Goal: Information Seeking & Learning: Learn about a topic

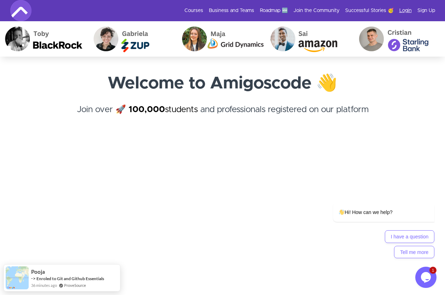
click at [402, 9] on link "Login" at bounding box center [405, 10] width 12 height 7
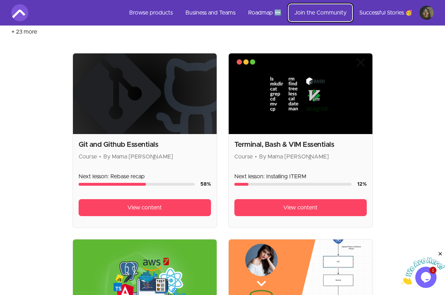
scroll to position [150, 0]
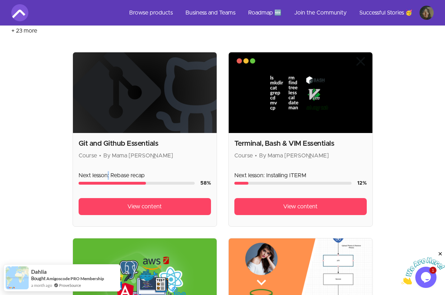
click at [107, 171] on p "Next lesson: Rebase recap" at bounding box center [145, 175] width 132 height 8
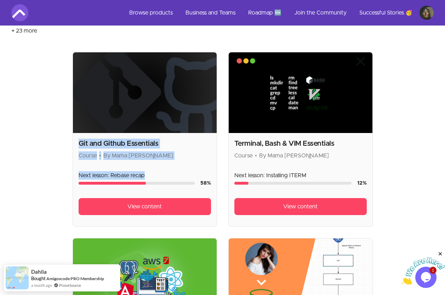
drag, startPoint x: 107, startPoint y: 153, endPoint x: 59, endPoint y: 113, distance: 62.1
click at [59, 113] on section "Browse products Product filters: collections_bookmark My library close Sort by:…" at bounding box center [222, 240] width 422 height 706
drag, startPoint x: 59, startPoint y: 113, endPoint x: 54, endPoint y: 113, distance: 5.0
click at [54, 113] on section "Browse products Product filters: collections_bookmark My library close Sort by:…" at bounding box center [222, 240] width 422 height 706
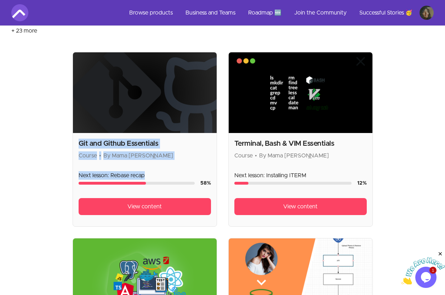
click at [71, 119] on section "Browse products Product filters: collections_bookmark My library close Sort by:…" at bounding box center [222, 240] width 422 height 706
drag, startPoint x: 77, startPoint y: 116, endPoint x: 172, endPoint y: 159, distance: 105.0
click at [172, 159] on div "Git and Github Essentials Course • By Mama Samba Braima Nelson Next lesson: Reb…" at bounding box center [145, 179] width 144 height 93
click at [172, 182] on div "Course progress" at bounding box center [137, 183] width 116 height 3
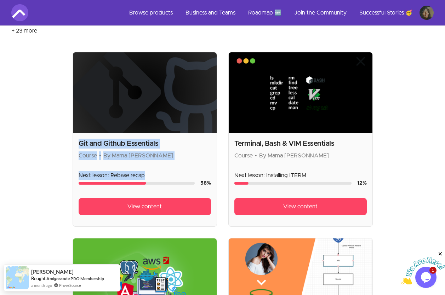
drag, startPoint x: 172, startPoint y: 159, endPoint x: 72, endPoint y: 119, distance: 107.5
click at [73, 133] on div "Git and Github Essentials Course • By Mama Samba Braima Nelson Next lesson: Reb…" at bounding box center [145, 179] width 144 height 93
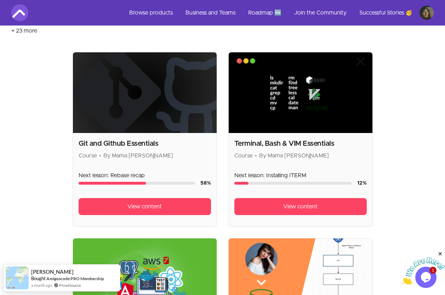
drag, startPoint x: 72, startPoint y: 119, endPoint x: 29, endPoint y: 105, distance: 45.7
click at [29, 105] on section "Browse products Product filters: collections_bookmark My library close Sort by:…" at bounding box center [222, 240] width 422 height 706
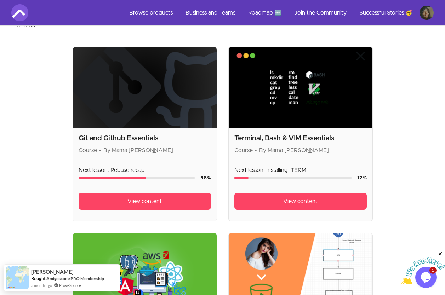
scroll to position [152, 0]
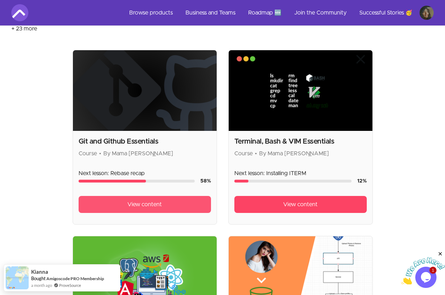
click at [139, 200] on span "View content" at bounding box center [144, 204] width 34 height 8
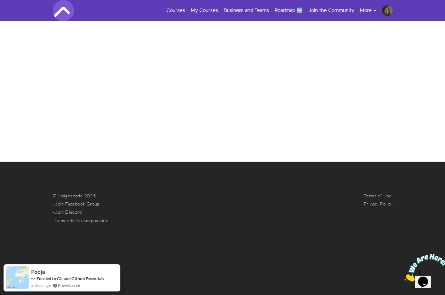
scroll to position [343, 0]
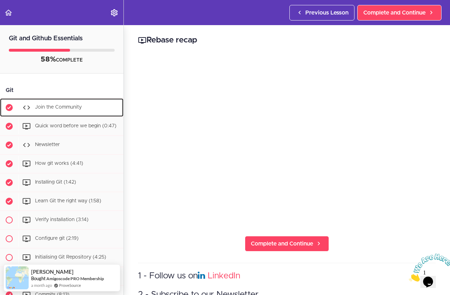
click at [57, 104] on div "Join the Community" at bounding box center [70, 108] width 105 height 16
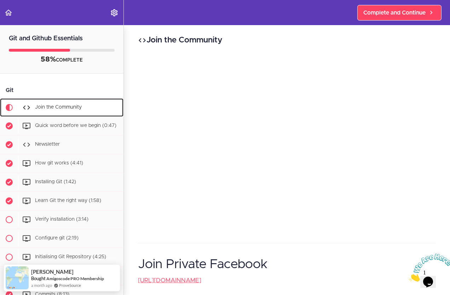
click at [64, 109] on div "Join the Community" at bounding box center [70, 108] width 105 height 16
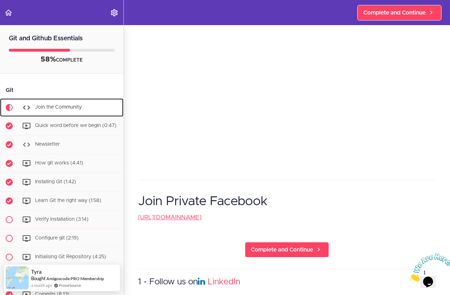
scroll to position [206, 0]
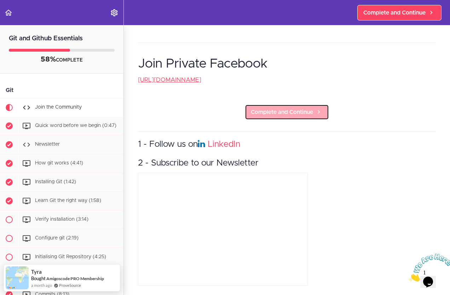
click at [284, 108] on span "Complete and Continue" at bounding box center [282, 112] width 62 height 8
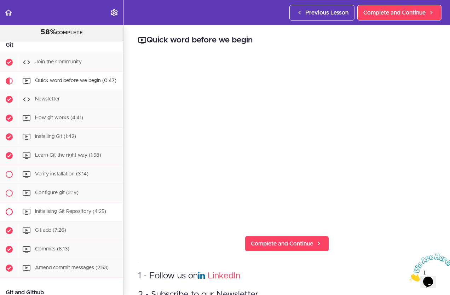
scroll to position [35, 0]
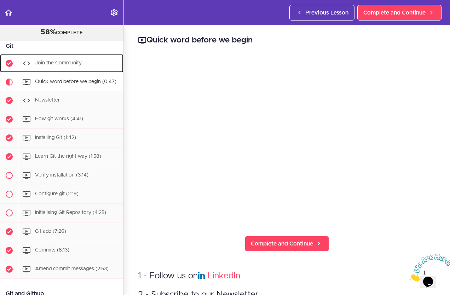
click at [65, 60] on div "Join the Community" at bounding box center [70, 64] width 105 height 16
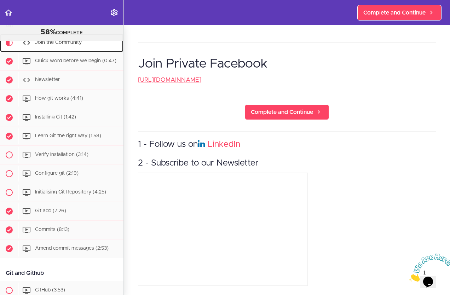
scroll to position [52, 0]
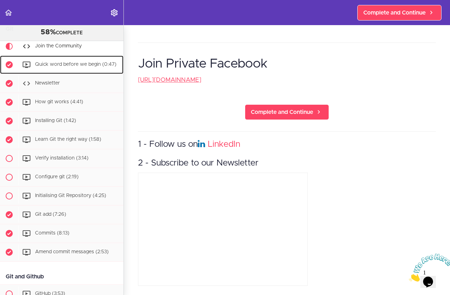
click at [69, 63] on span "Quick word before we begin (0:47)" at bounding box center [75, 64] width 81 height 5
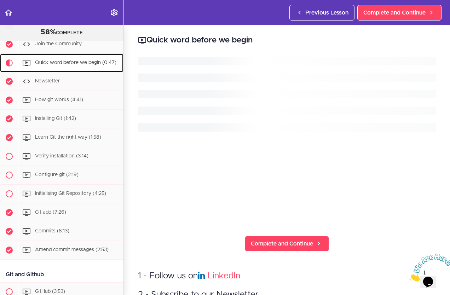
scroll to position [57, 0]
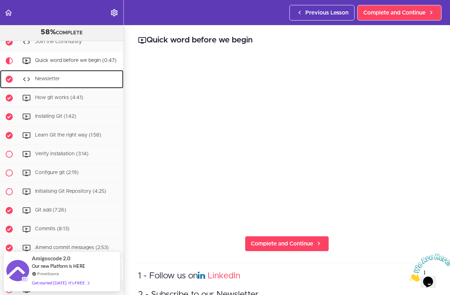
click at [54, 81] on span "Newsletter" at bounding box center [47, 78] width 25 height 5
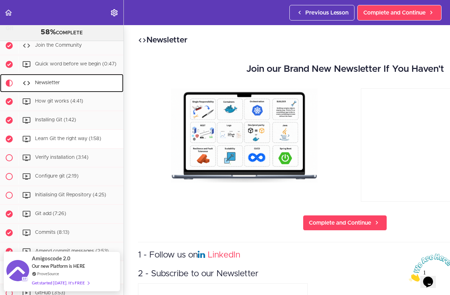
scroll to position [35, 0]
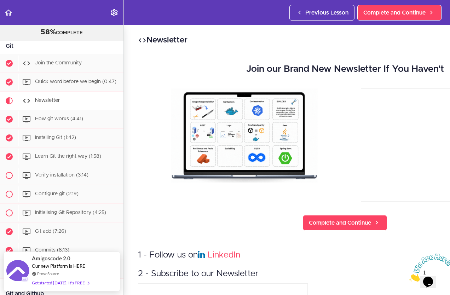
drag, startPoint x: 178, startPoint y: 63, endPoint x: 216, endPoint y: 57, distance: 39.1
click at [211, 57] on div "Join our Brand New Newsletter If You Haven't" at bounding box center [345, 71] width 404 height 28
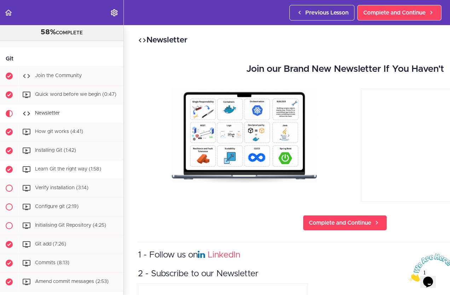
scroll to position [0, 0]
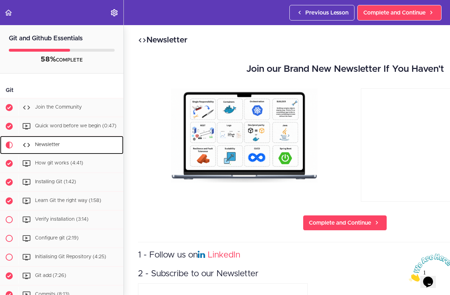
click at [55, 147] on span "Newsletter" at bounding box center [47, 144] width 25 height 5
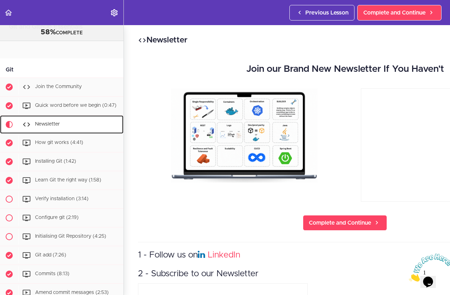
scroll to position [89, 0]
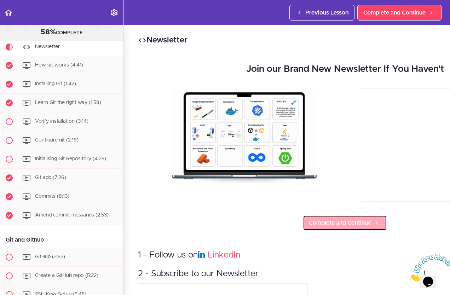
click at [356, 227] on link "Complete and Continue" at bounding box center [345, 223] width 84 height 16
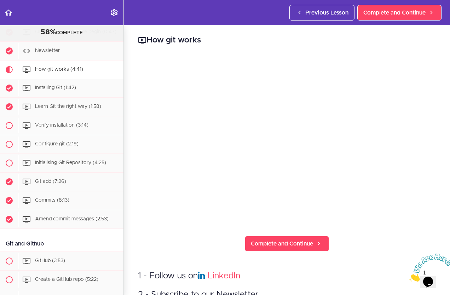
scroll to position [81, 0]
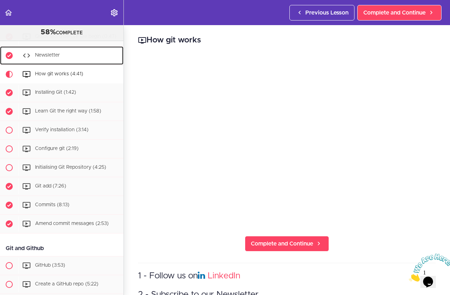
click at [41, 58] on span "Newsletter" at bounding box center [47, 55] width 25 height 5
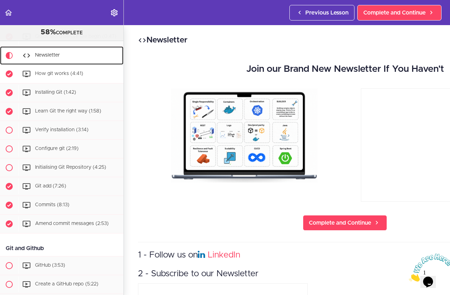
scroll to position [80, 0]
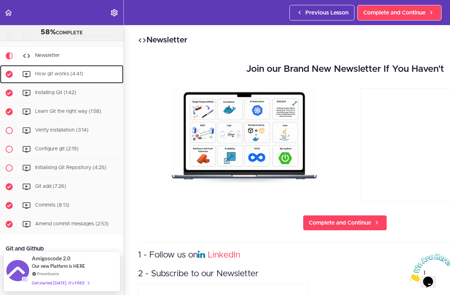
click at [65, 76] on span "How git works (4:41)" at bounding box center [59, 74] width 48 height 5
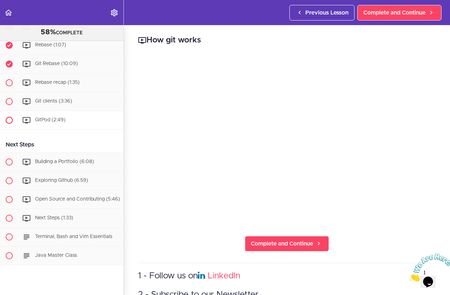
scroll to position [588, 0]
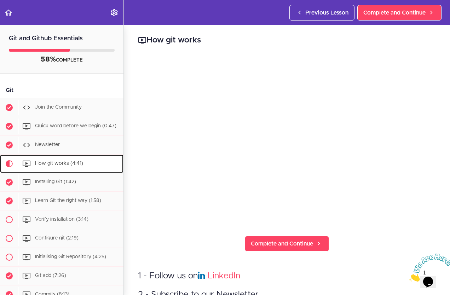
click at [87, 164] on div "How git works (4:41)" at bounding box center [70, 164] width 105 height 16
click at [63, 166] on span "How git works (4:41)" at bounding box center [59, 163] width 48 height 5
